Goal: Communication & Community: Answer question/provide support

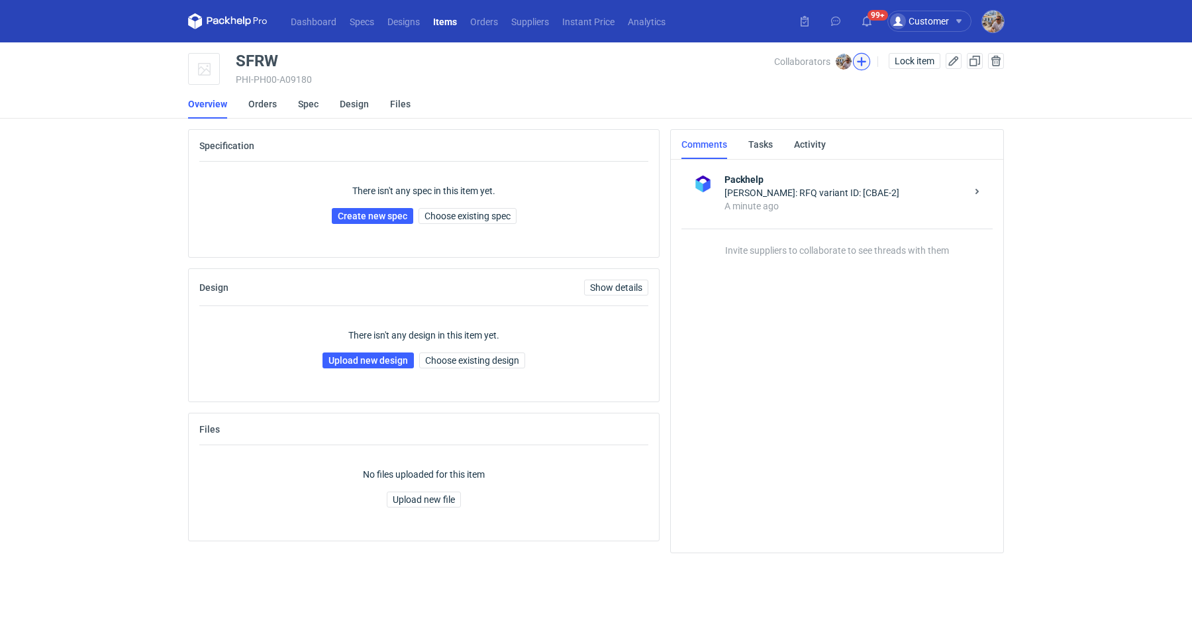
click at [857, 68] on button "button" at bounding box center [861, 61] width 17 height 17
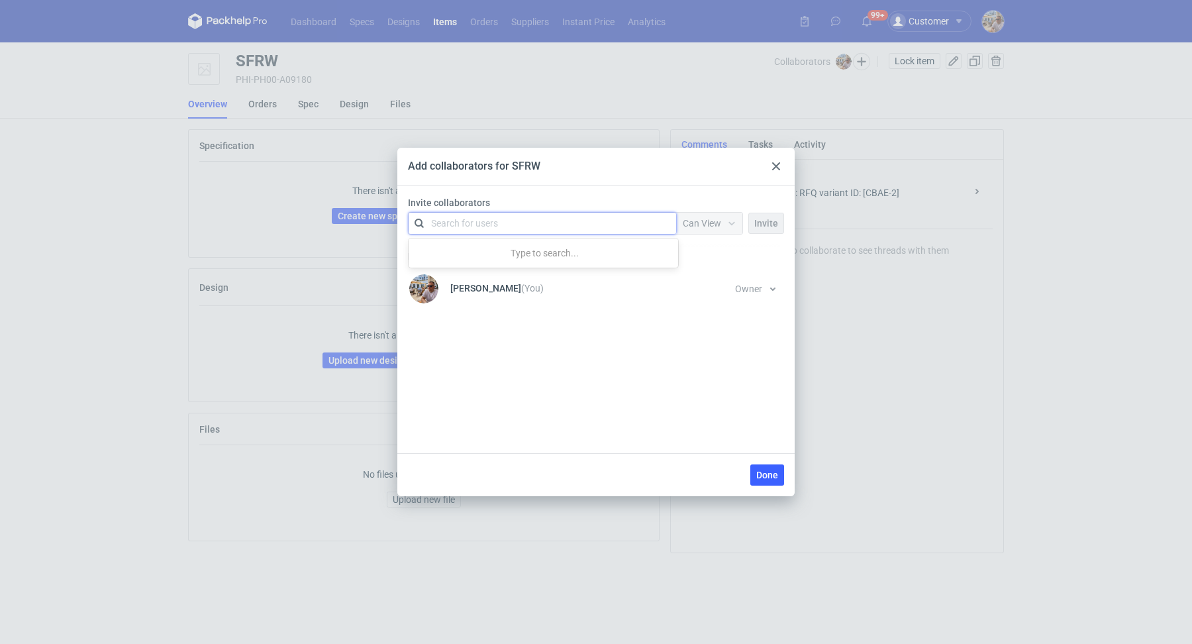
click at [456, 230] on div "Search for users" at bounding box center [540, 223] width 231 height 19
type input "marex"
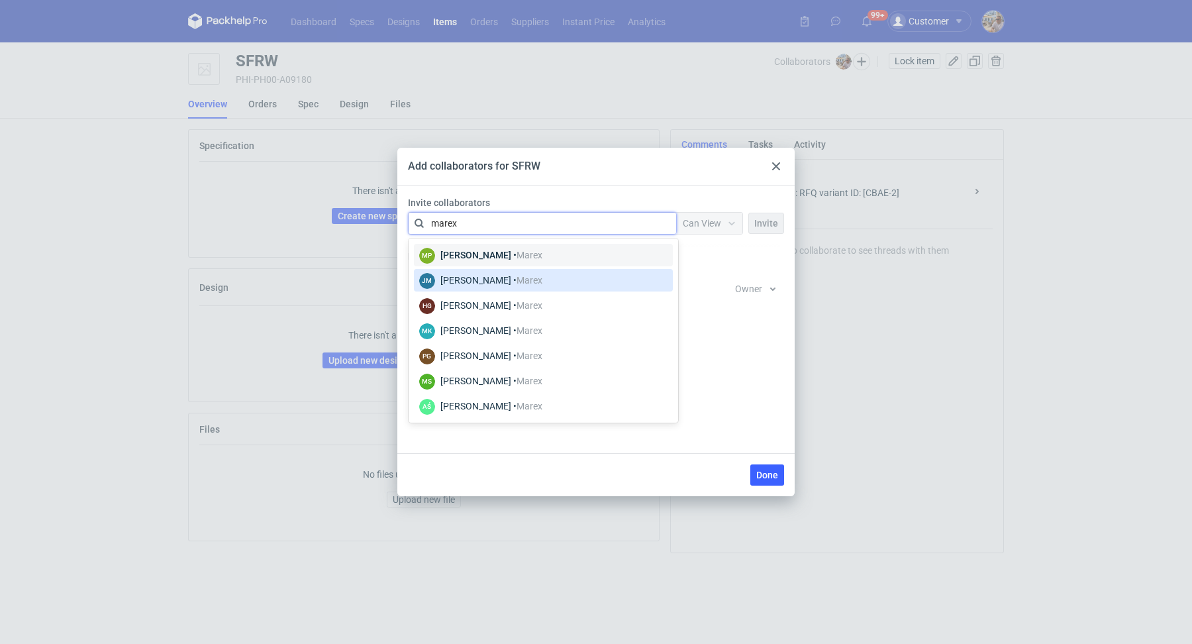
click at [533, 278] on span "Marex" at bounding box center [530, 280] width 26 height 11
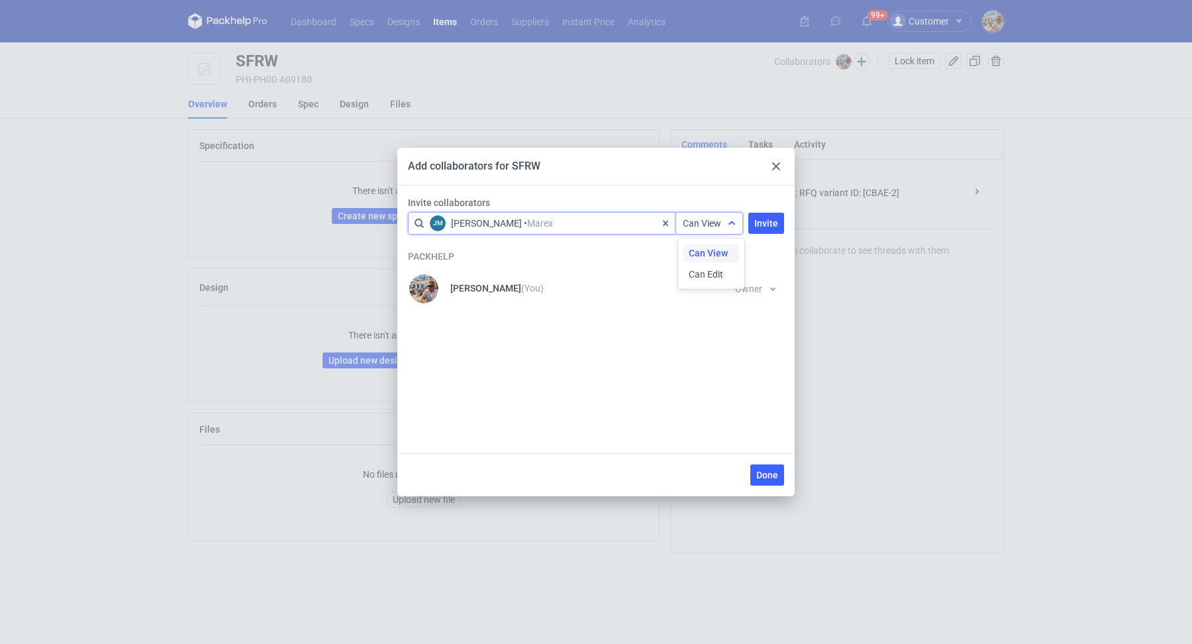
click at [702, 226] on span "Can View" at bounding box center [702, 223] width 38 height 11
click at [697, 282] on div "Can Edit" at bounding box center [712, 274] width 56 height 19
click at [771, 222] on span "Invite" at bounding box center [767, 223] width 24 height 9
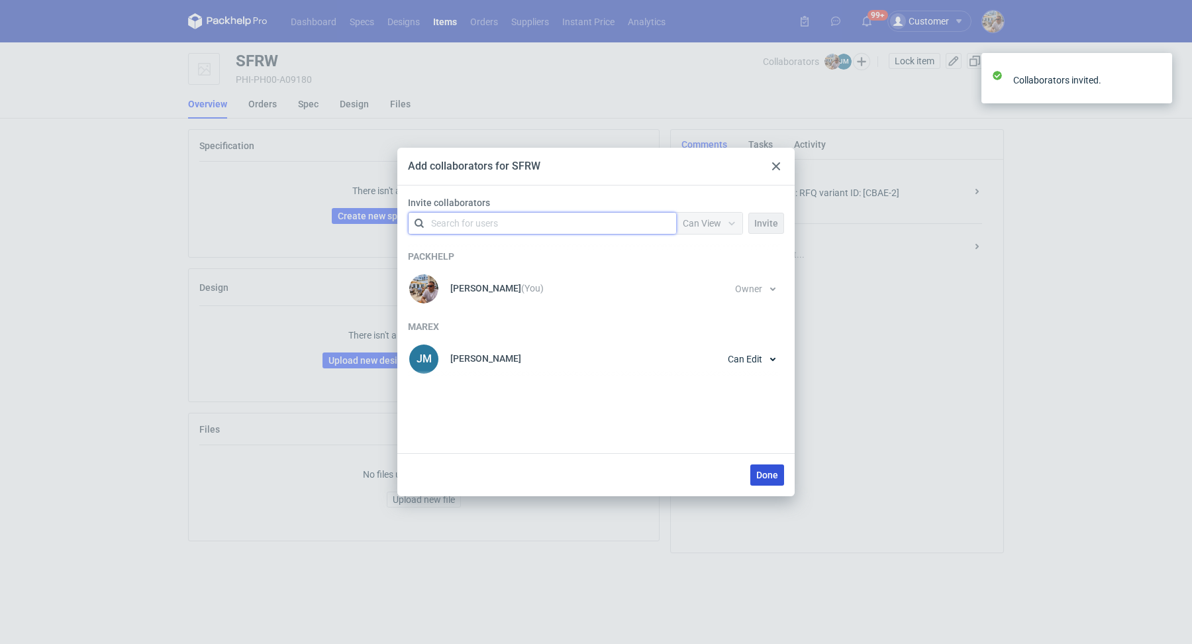
click at [770, 476] on span "Done" at bounding box center [768, 474] width 22 height 9
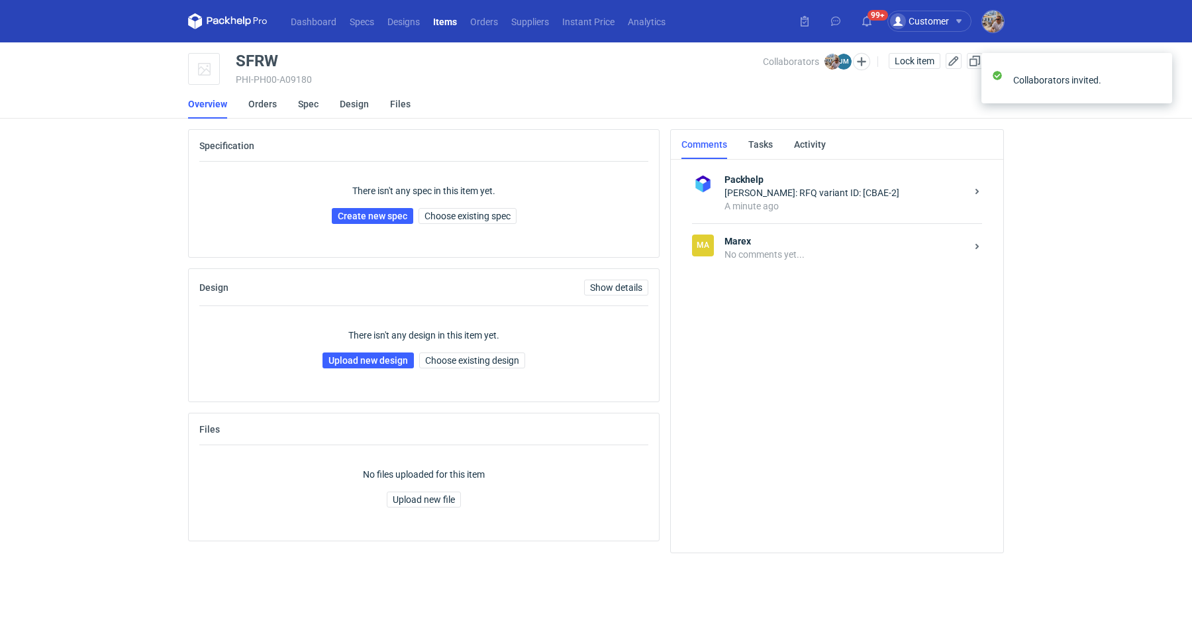
click at [757, 231] on div "[PERSON_NAME] No comments yet..." at bounding box center [837, 247] width 290 height 48
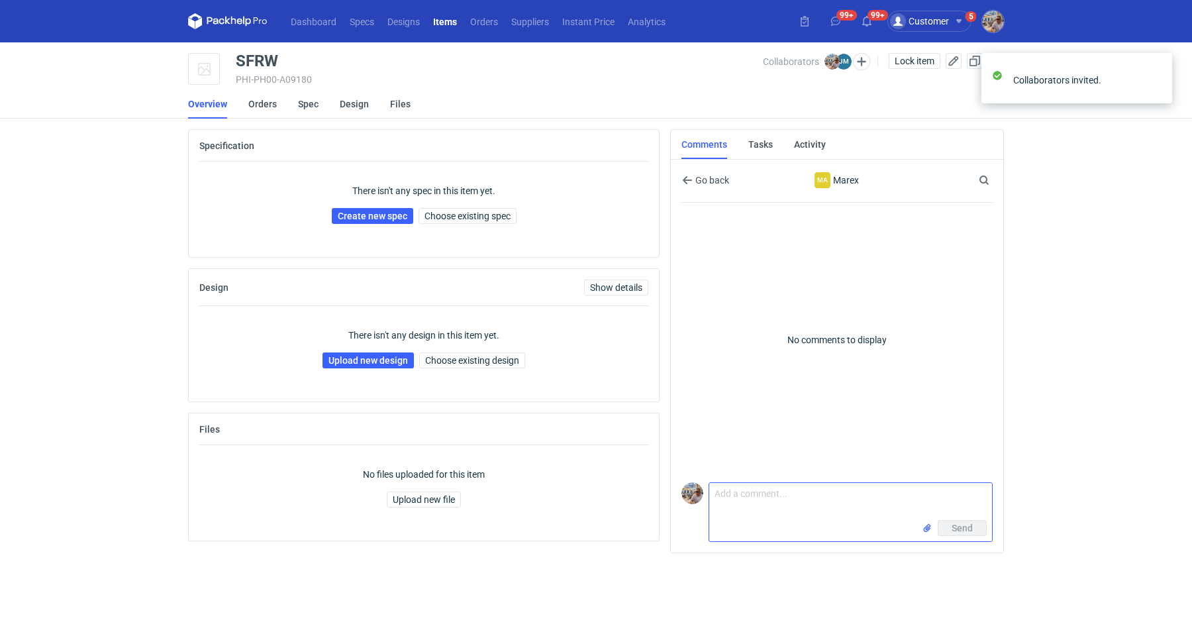
click at [720, 511] on textarea "Comment message" at bounding box center [850, 501] width 283 height 37
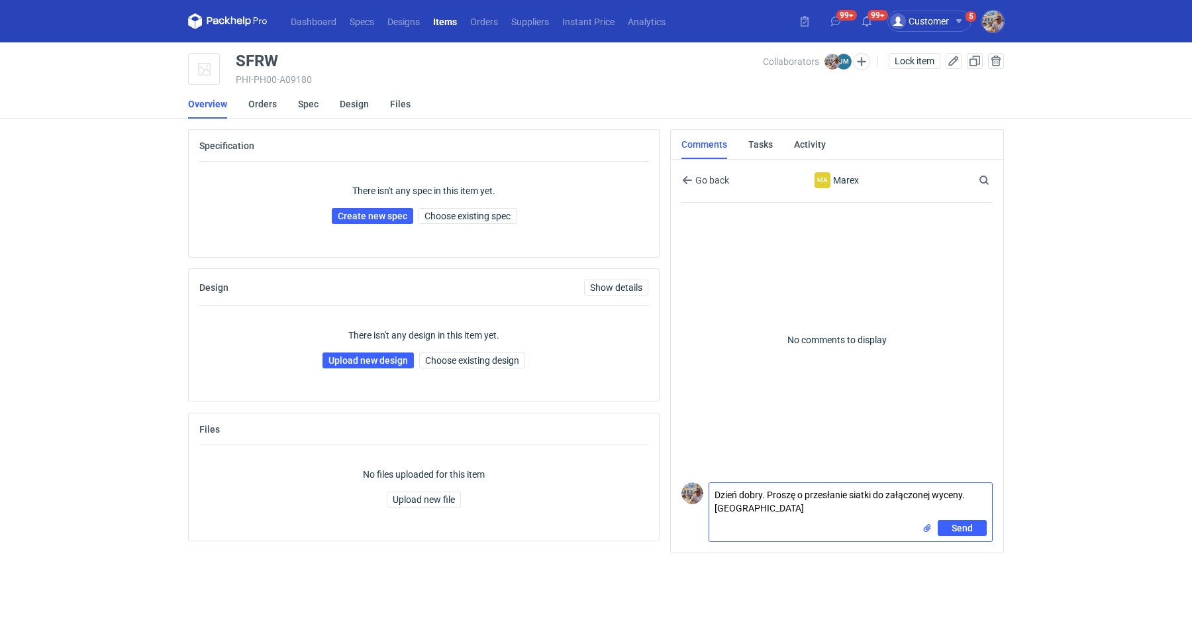
type textarea "Dzień dobry. Proszę o przesłanie siatki do załączonej wyceny. [GEOGRAPHIC_DATA]"
click at [925, 525] on input "file" at bounding box center [927, 528] width 11 height 14
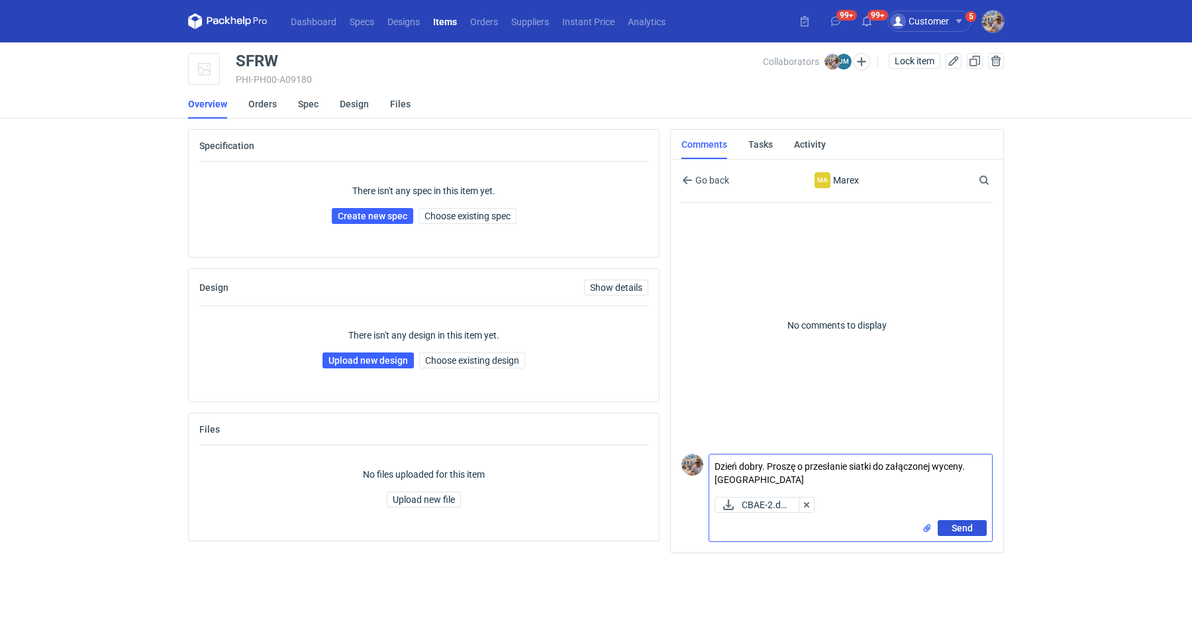
click at [972, 525] on span "Send" at bounding box center [962, 527] width 21 height 9
